Goal: Information Seeking & Learning: Learn about a topic

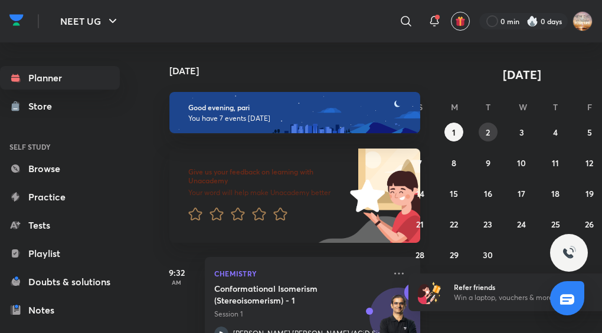
click at [484, 135] on button "2" at bounding box center [488, 132] width 19 height 19
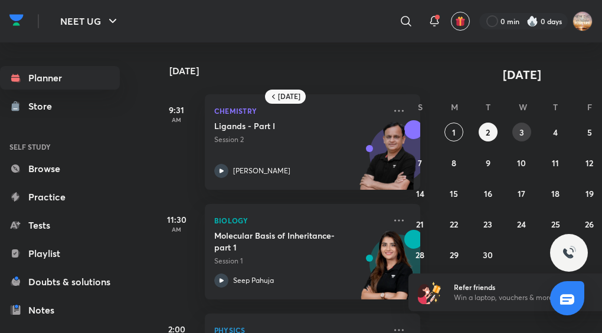
click at [522, 129] on abbr "3" at bounding box center [521, 132] width 5 height 11
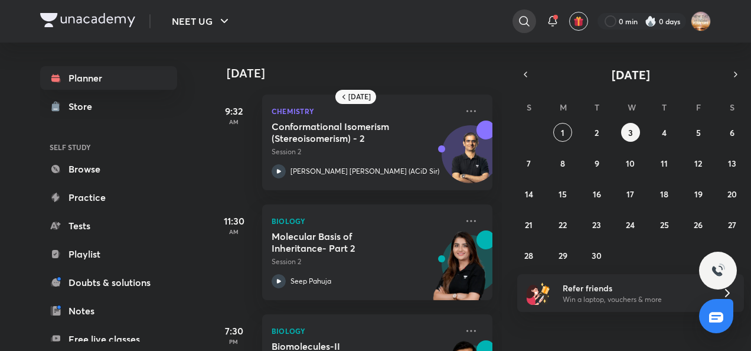
click at [512, 22] on div at bounding box center [524, 21] width 24 height 24
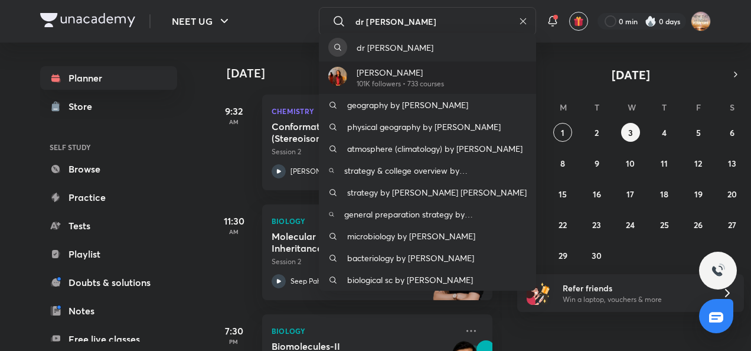
type input "dr [PERSON_NAME]"
click at [342, 77] on img at bounding box center [337, 76] width 19 height 19
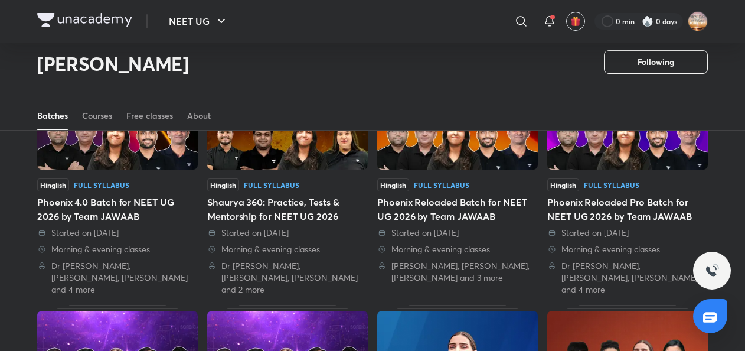
scroll to position [111, 0]
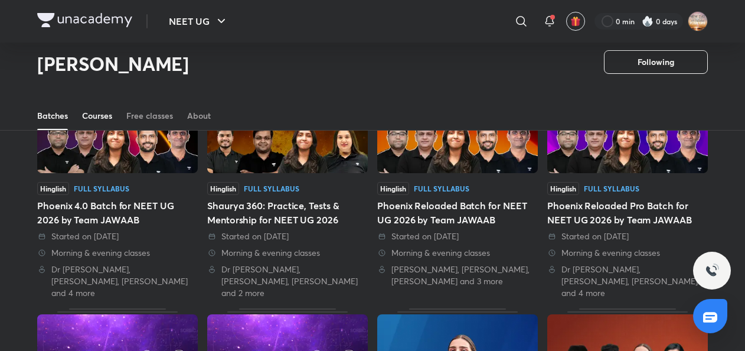
click at [87, 119] on div "Courses" at bounding box center [97, 116] width 30 height 12
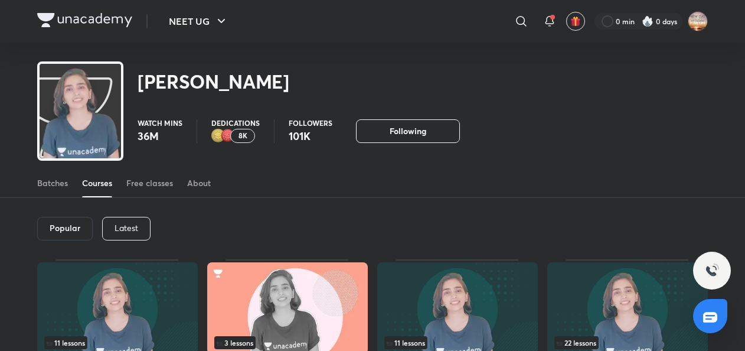
click at [126, 229] on p "Latest" at bounding box center [127, 227] width 24 height 9
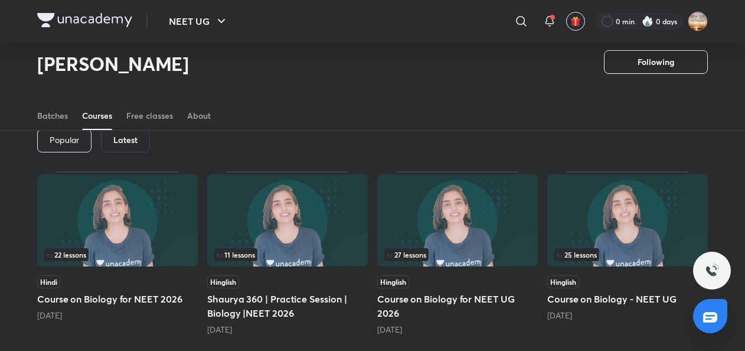
scroll to position [49, 0]
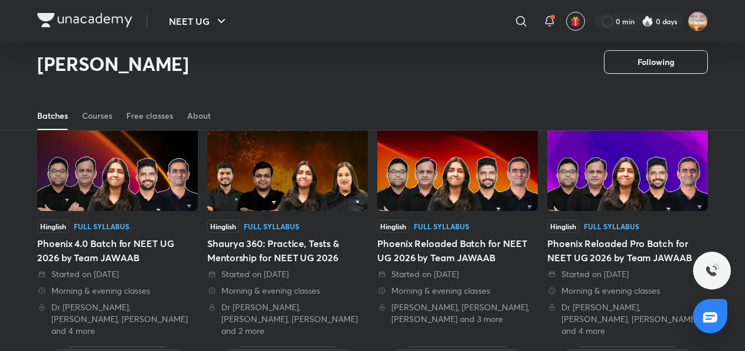
scroll to position [71, 0]
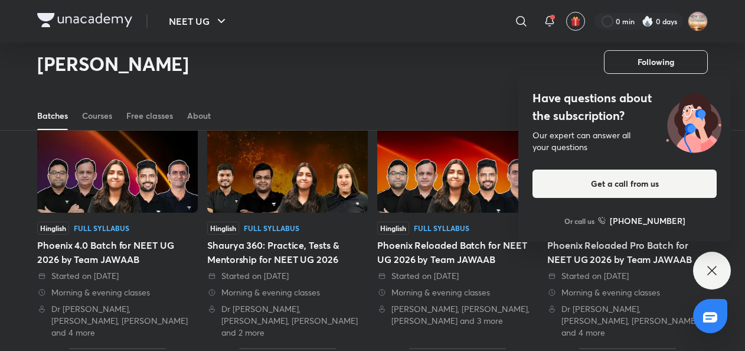
click at [106, 179] on img at bounding box center [117, 166] width 161 height 92
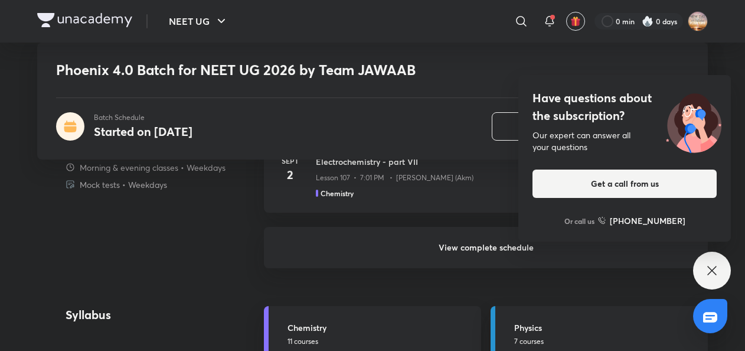
scroll to position [1179, 0]
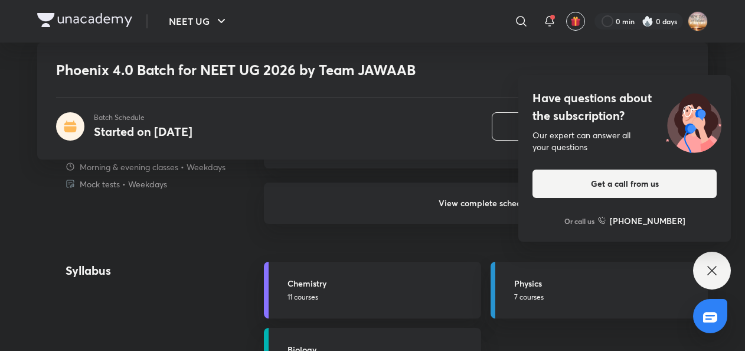
click at [424, 205] on h6 "View complete schedule" at bounding box center [486, 202] width 444 height 41
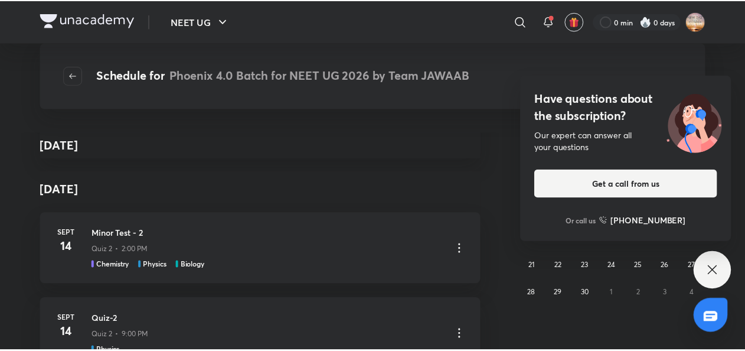
scroll to position [5618, 0]
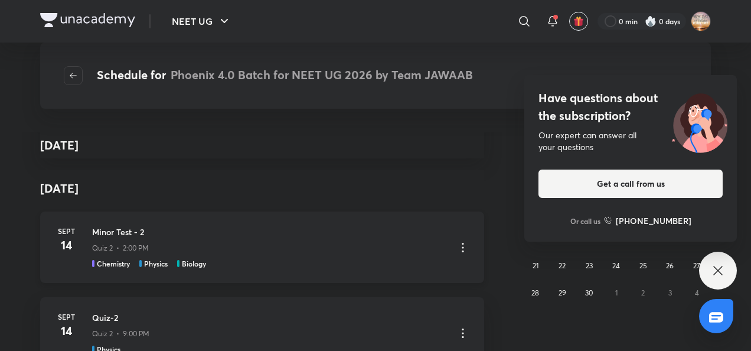
click at [458, 242] on icon at bounding box center [463, 247] width 14 height 14
click at [385, 272] on p "Go to course page" at bounding box center [374, 276] width 70 height 12
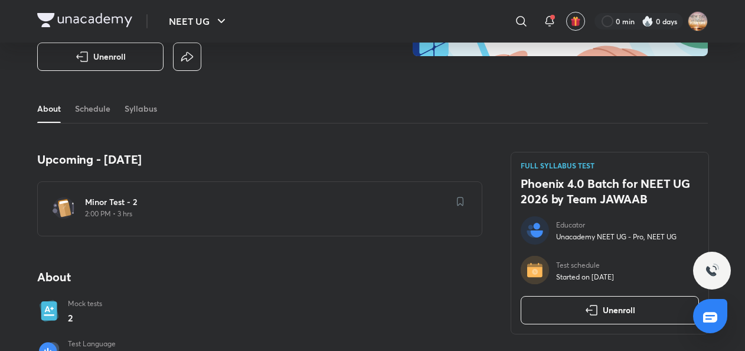
scroll to position [257, 0]
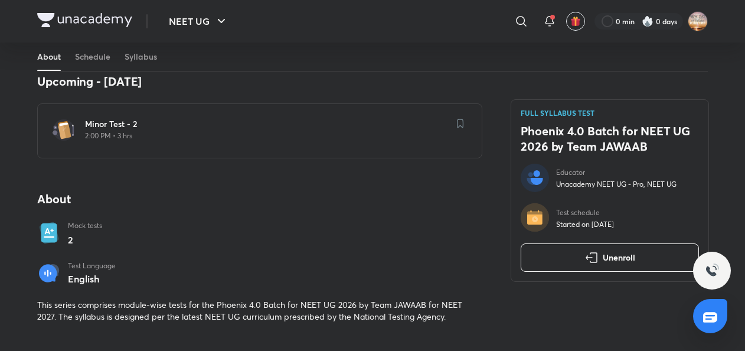
click at [425, 151] on div "[MEDICAL_DATA] - 2 2:00 PM • 3 hrs" at bounding box center [259, 130] width 445 height 55
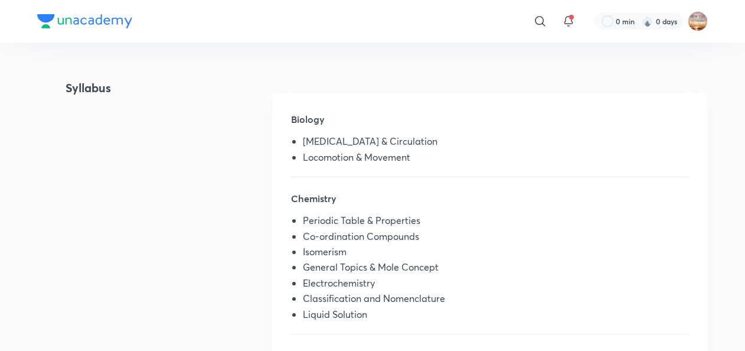
scroll to position [237, 0]
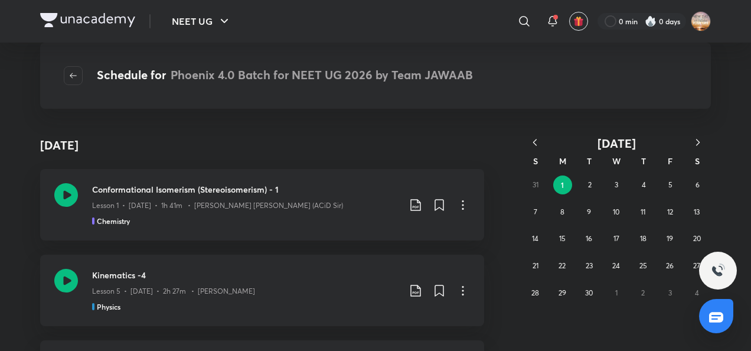
click at [534, 179] on div "31 1 2 3 4 5 6 7 8 9 10 11 12 13 14 15 16 17 18 19 20 21 22 23 24 25 26 27 28 2…" at bounding box center [616, 238] width 189 height 135
click at [536, 186] on div "31 1 2 3 4 5 6 7 8 9 10 11 12 13 14 15 16 17 18 19 20 21 22 23 24 25 26 27 28 2…" at bounding box center [616, 238] width 189 height 135
click at [535, 140] on icon "button" at bounding box center [535, 142] width 12 height 12
click at [532, 318] on abbr "31" at bounding box center [535, 319] width 6 height 9
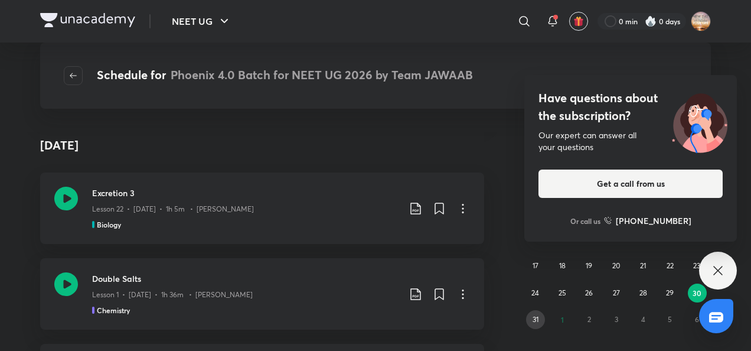
scroll to position [1592, 0]
